Goal: Transaction & Acquisition: Purchase product/service

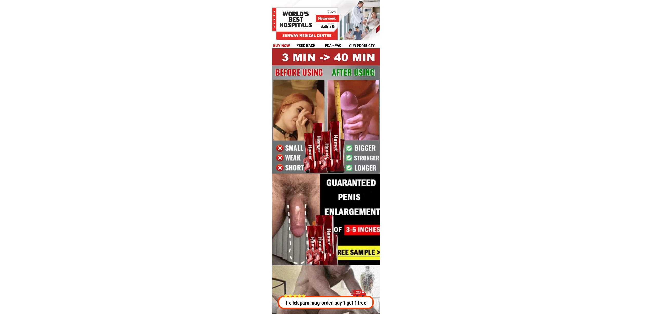
click at [348, 310] on div at bounding box center [326, 311] width 166 height 93
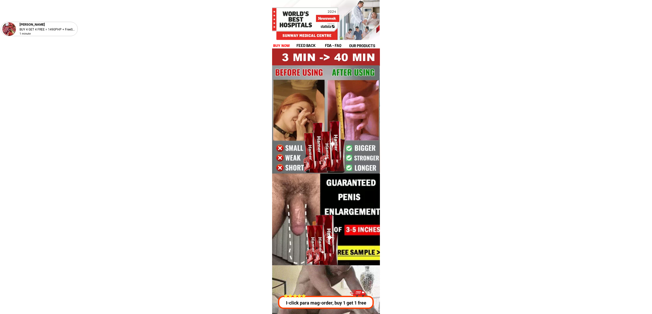
click at [345, 306] on p "I-click para mag-order, buy 1 get 1 free" at bounding box center [326, 303] width 98 height 7
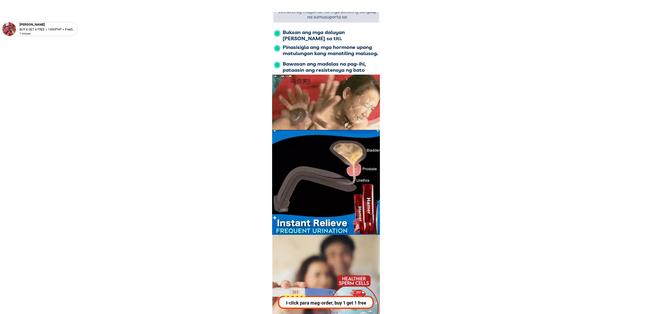
scroll to position [1848, 0]
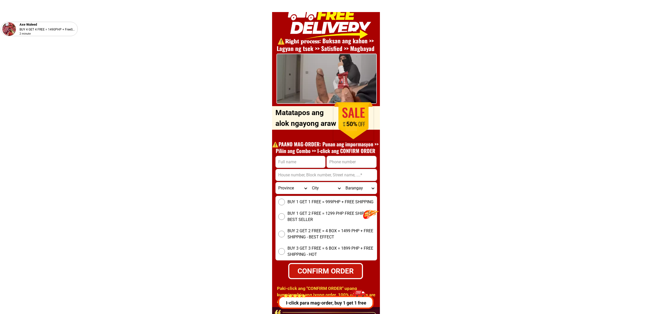
click at [356, 154] on h1 "⚠️️PAANO MAG-ORDER: Punan ang impormasyon >> Piliin ang Combo >> I-click ang CO…" at bounding box center [325, 147] width 112 height 13
click at [349, 164] on input "Input phone_number" at bounding box center [352, 162] width 50 height 12
paste input "9272622773"
click at [331, 162] on input "9272622773" at bounding box center [352, 162] width 50 height 12
type input "09272622773"
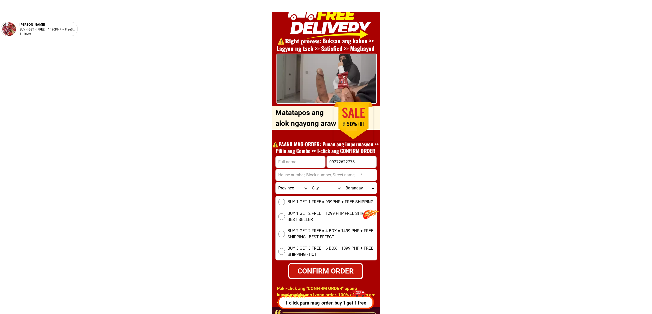
click at [317, 160] on input "Input full_name" at bounding box center [300, 162] width 50 height 12
paste input "[PERSON_NAME]"
type input "[PERSON_NAME]"
click at [318, 173] on input "Input address" at bounding box center [325, 175] width 101 height 12
paste input ""[STREET_ADDRESS]"
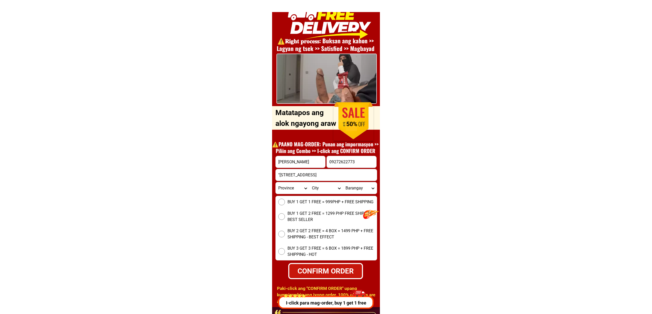
type input ""[STREET_ADDRESS]"
click at [301, 203] on span "BUY 1 GET 1 FREE = 999PHP + FREE SHIPPING" at bounding box center [330, 202] width 86 height 6
click at [285, 203] on input "BUY 1 GET 1 FREE = 999PHP + FREE SHIPPING" at bounding box center [281, 202] width 7 height 7
radio input "true"
click at [283, 170] on input ""[STREET_ADDRESS]" at bounding box center [325, 175] width 101 height 12
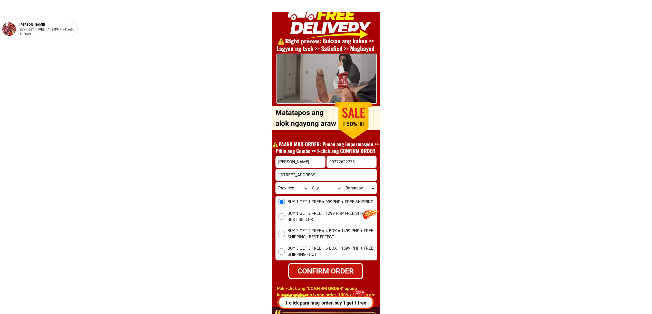
click at [275, 172] on input ""[STREET_ADDRESS]" at bounding box center [325, 175] width 101 height 12
type input "[STREET_ADDRESS]"
click at [288, 184] on select "Province [GEOGRAPHIC_DATA] [GEOGRAPHIC_DATA][PERSON_NAME][GEOGRAPHIC_DATA][GEOG…" at bounding box center [292, 188] width 34 height 12
select select "63_219"
click at [275, 182] on select "Province [GEOGRAPHIC_DATA] [GEOGRAPHIC_DATA][PERSON_NAME][GEOGRAPHIC_DATA][GEOG…" at bounding box center [292, 188] width 34 height 12
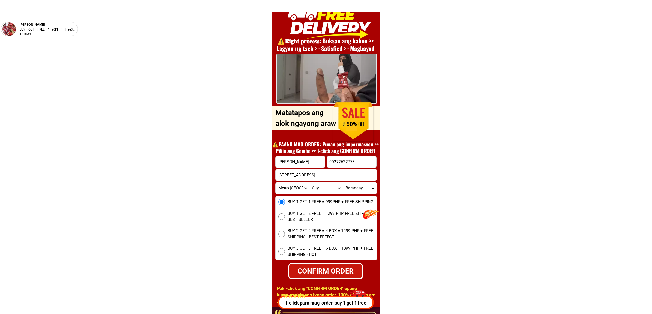
click at [341, 167] on div "09272622773" at bounding box center [351, 162] width 50 height 12
click at [357, 159] on input "09272622773" at bounding box center [352, 162] width 50 height 12
click at [357, 158] on input "09272622773" at bounding box center [352, 162] width 50 height 12
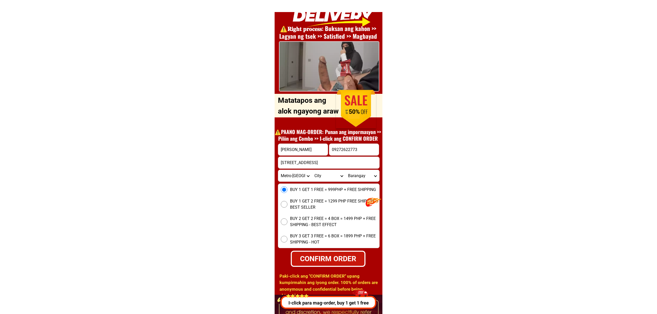
scroll to position [1883, 0]
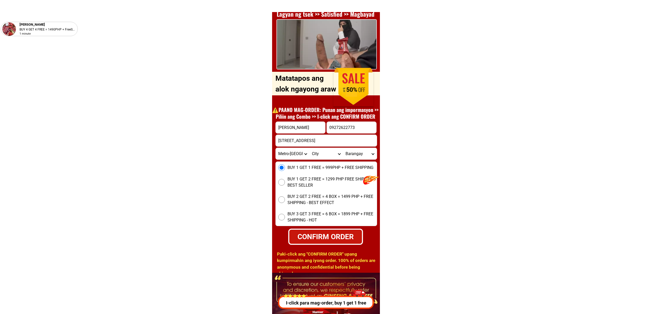
click at [318, 237] on div "CONFIRM ORDER" at bounding box center [325, 236] width 77 height 11
radio input "true"
